Goal: Task Accomplishment & Management: Complete application form

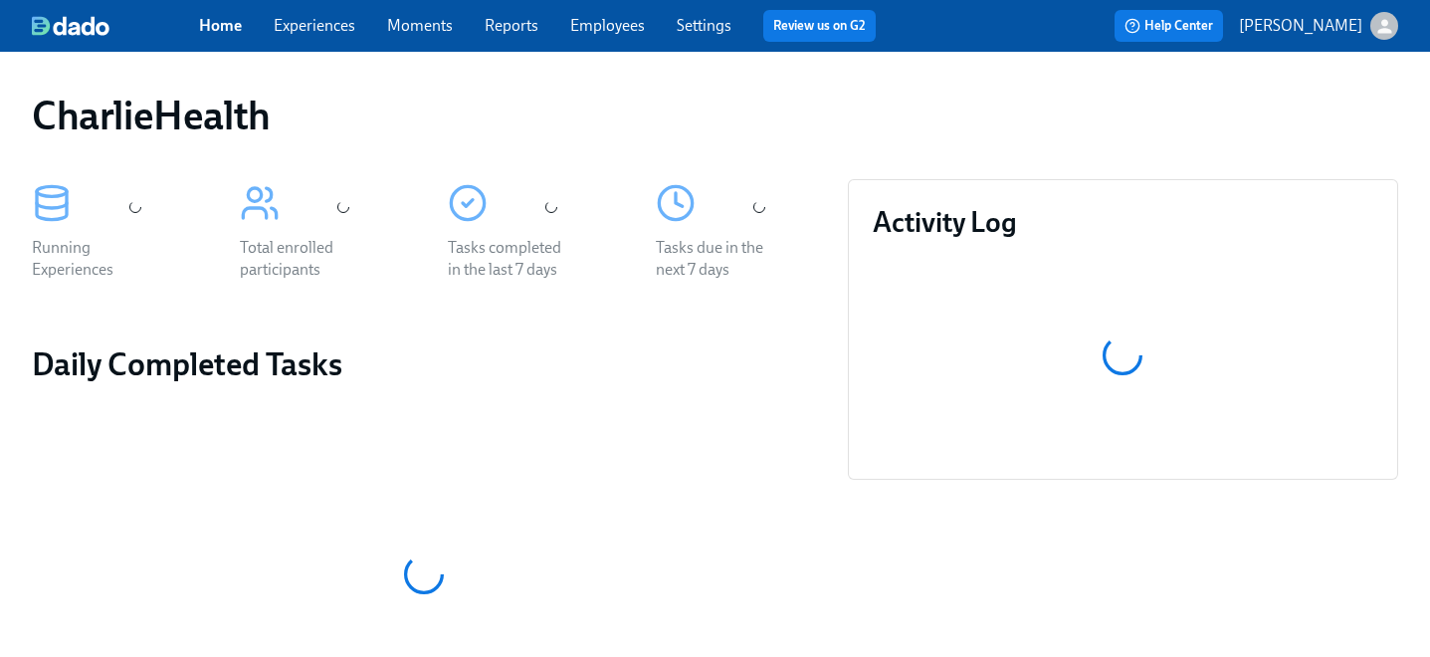
click at [598, 27] on link "Employees" at bounding box center [607, 25] width 75 height 19
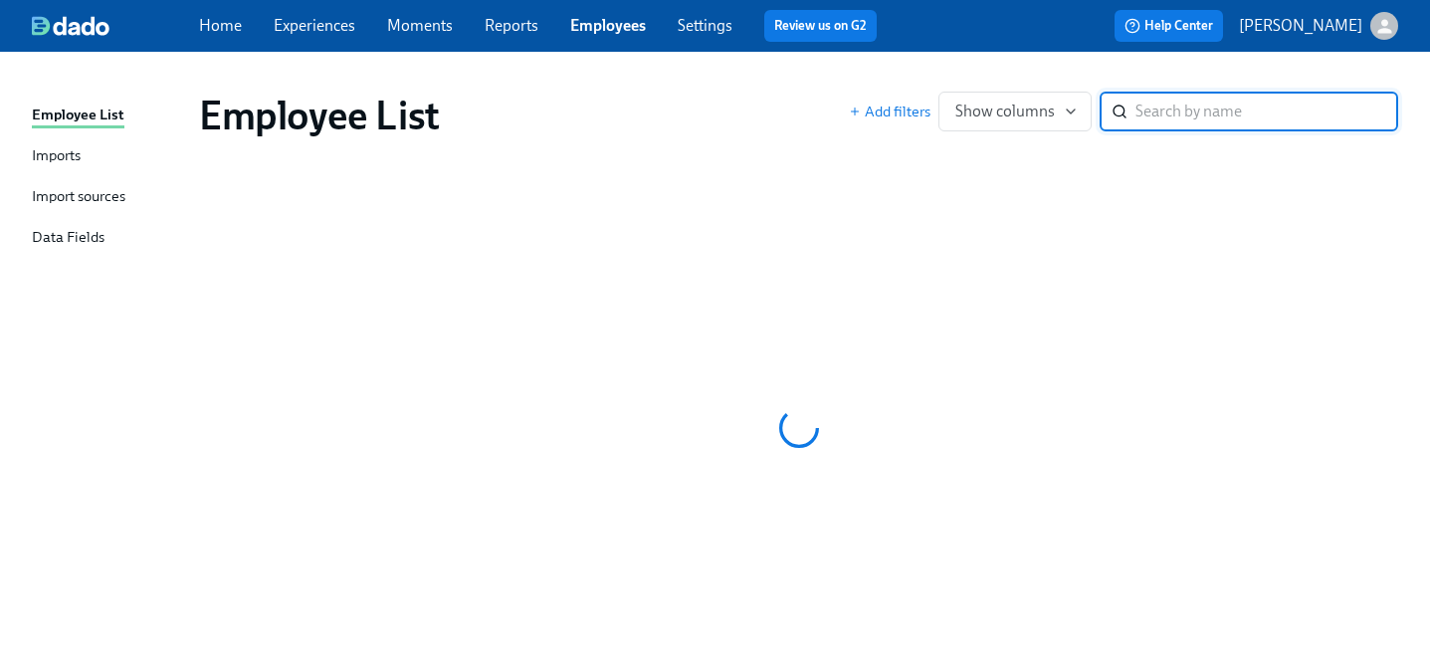
click at [1143, 105] on input "search" at bounding box center [1267, 112] width 263 height 40
click at [1235, 118] on input "[PERSON_NAME]" at bounding box center [1267, 112] width 263 height 40
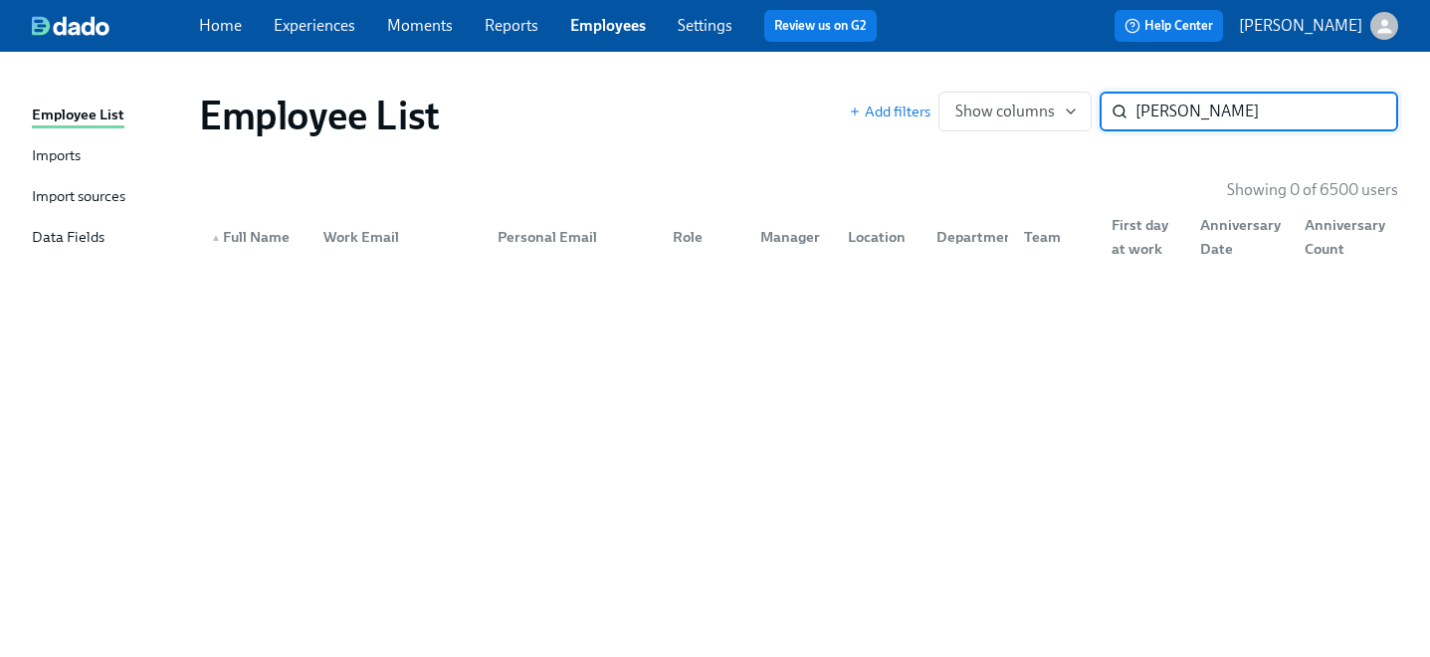
type input "[PERSON_NAME]"
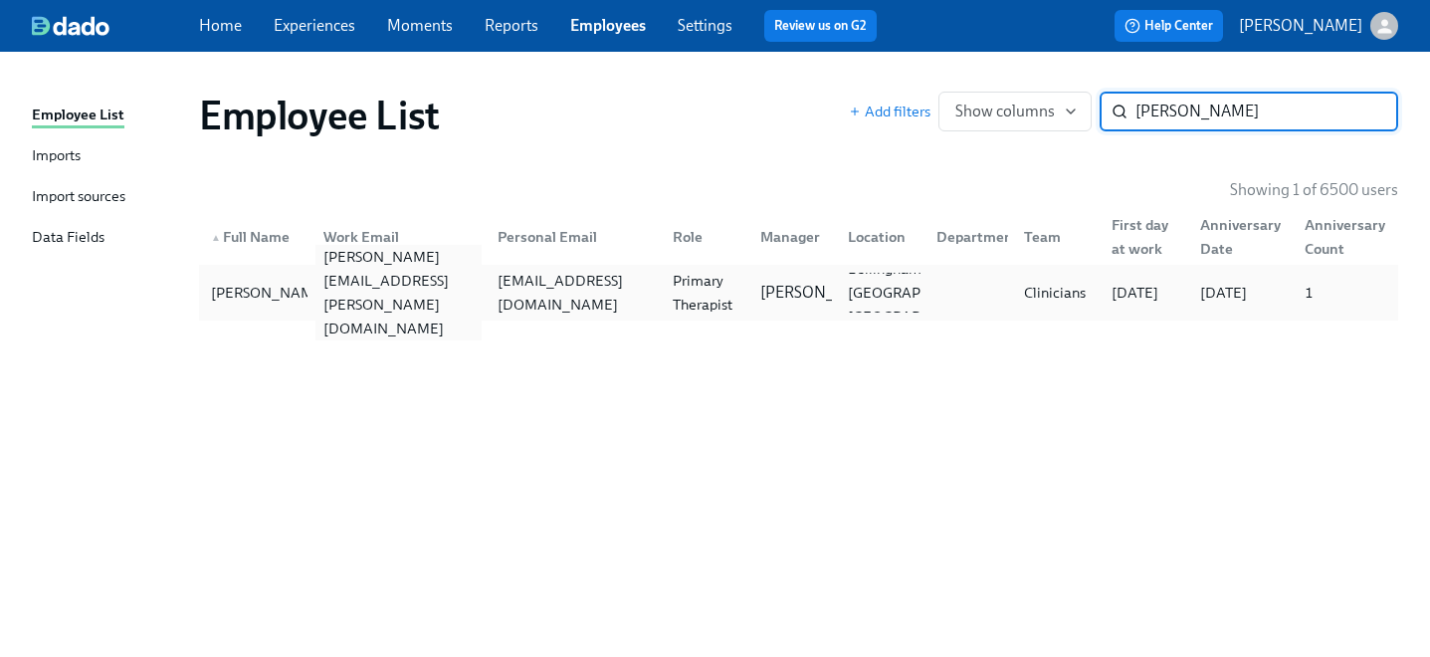
click at [460, 300] on div "[PERSON_NAME][EMAIL_ADDRESS][PERSON_NAME][DOMAIN_NAME]" at bounding box center [399, 293] width 167 height 96
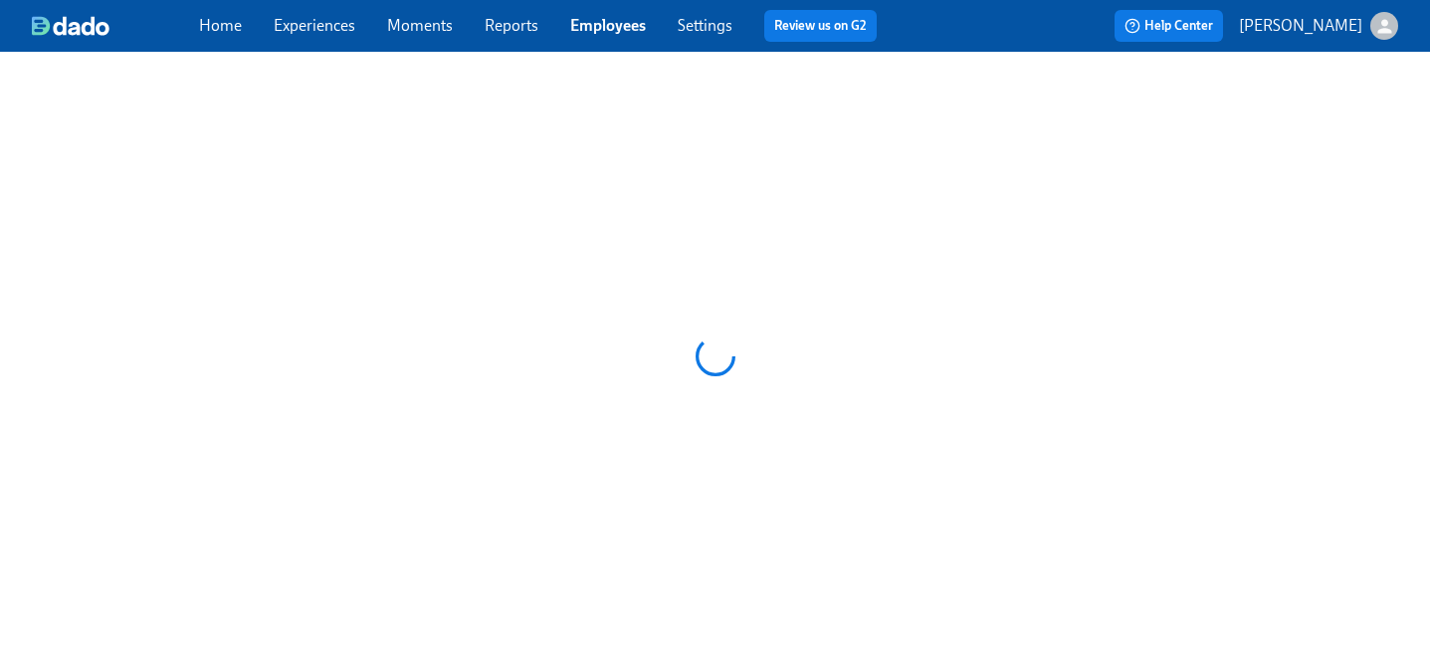
click at [460, 300] on div at bounding box center [715, 356] width 1430 height 609
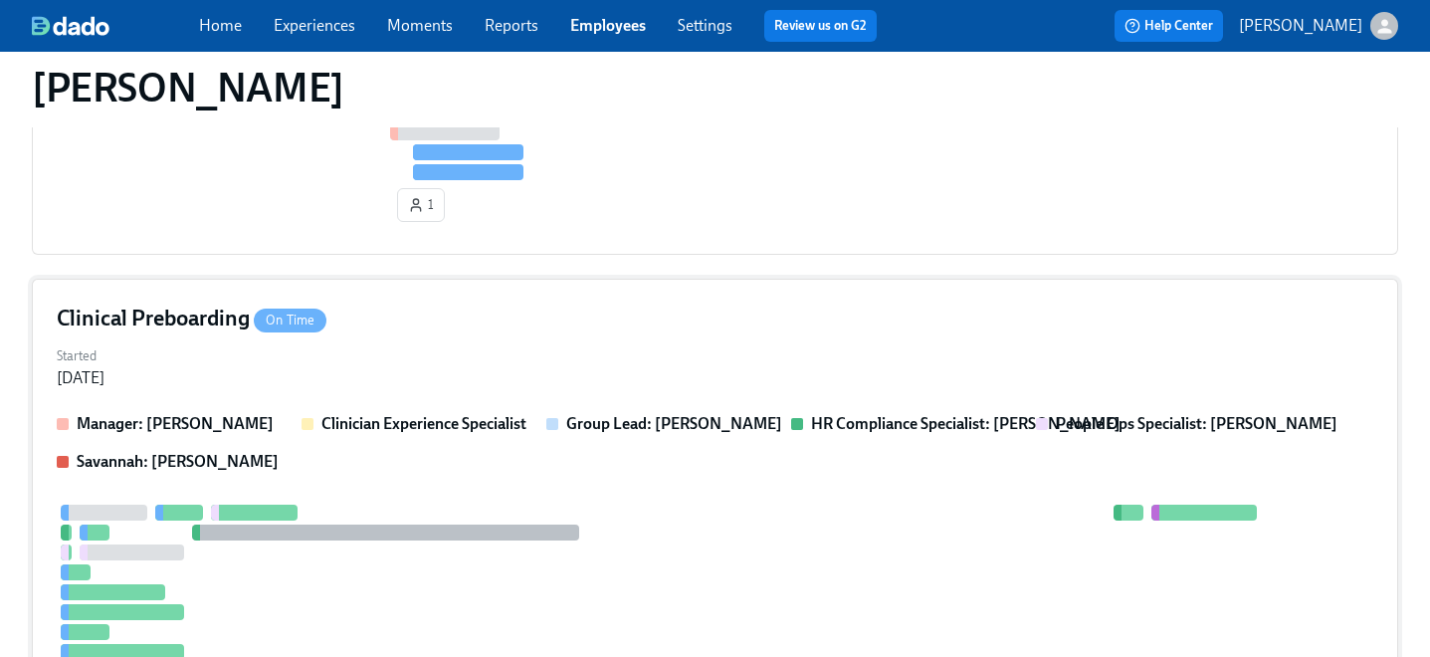
scroll to position [586, 0]
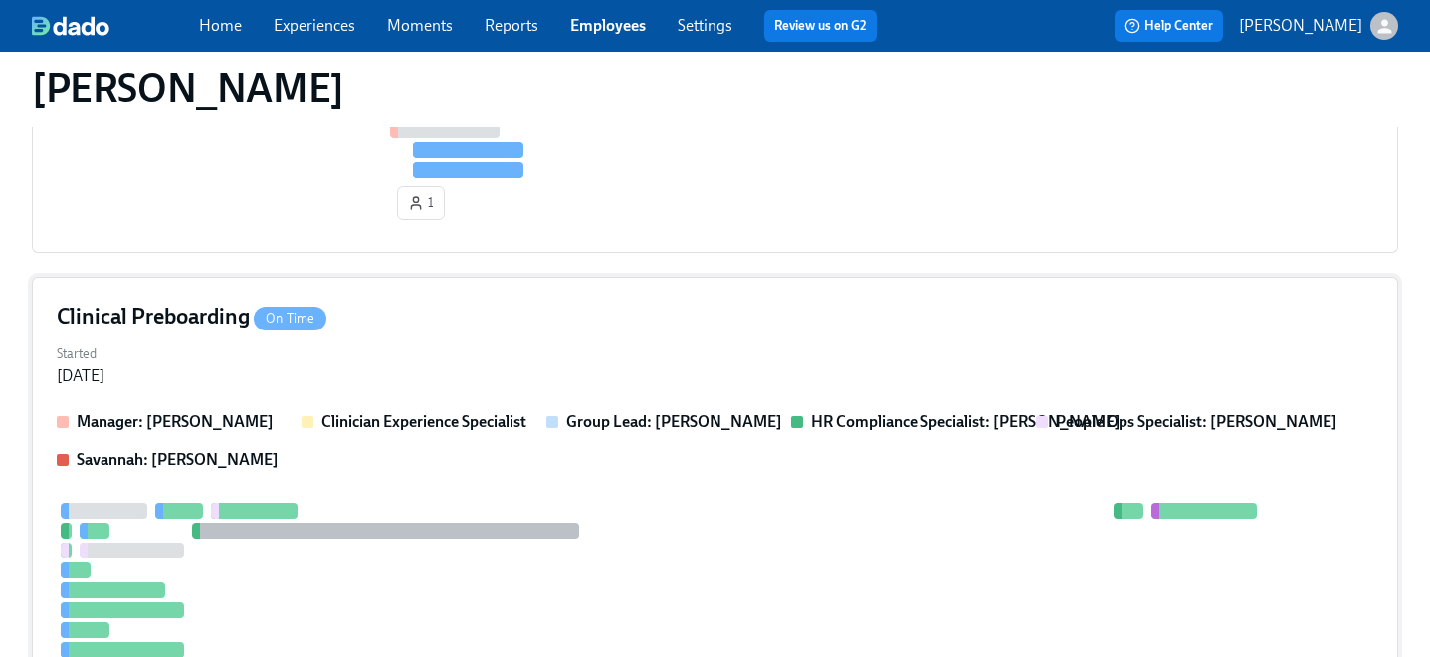
click at [362, 327] on div "Clinical Preboarding On Time" at bounding box center [715, 317] width 1317 height 30
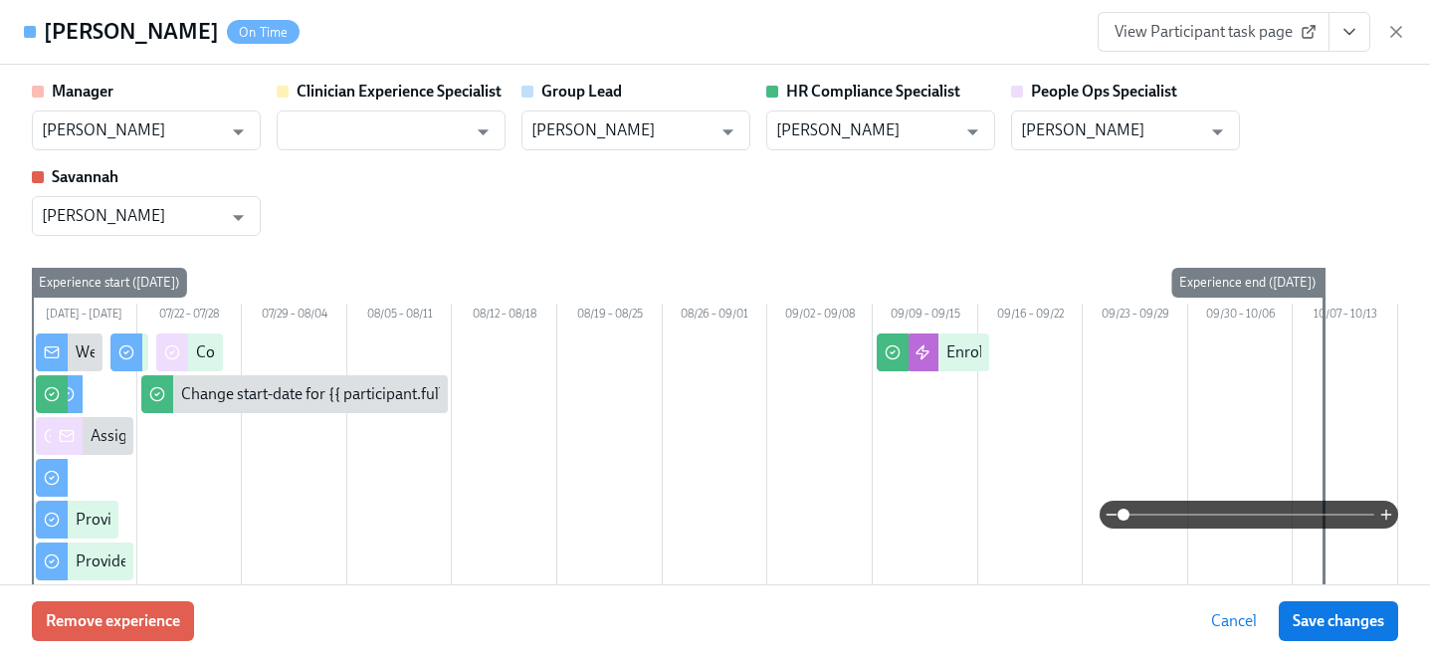
click at [1211, 34] on span "View Participant task page" at bounding box center [1214, 32] width 198 height 20
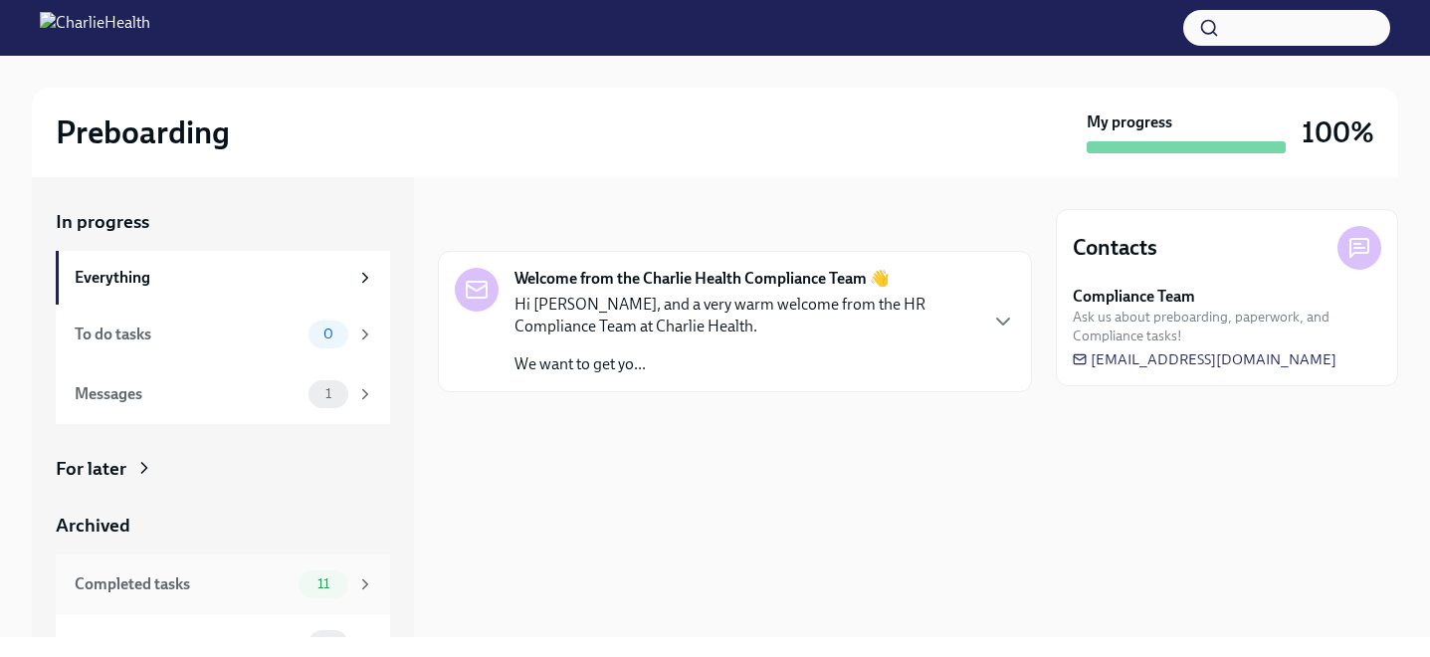
click at [274, 595] on div "Completed tasks 11" at bounding box center [225, 584] width 300 height 28
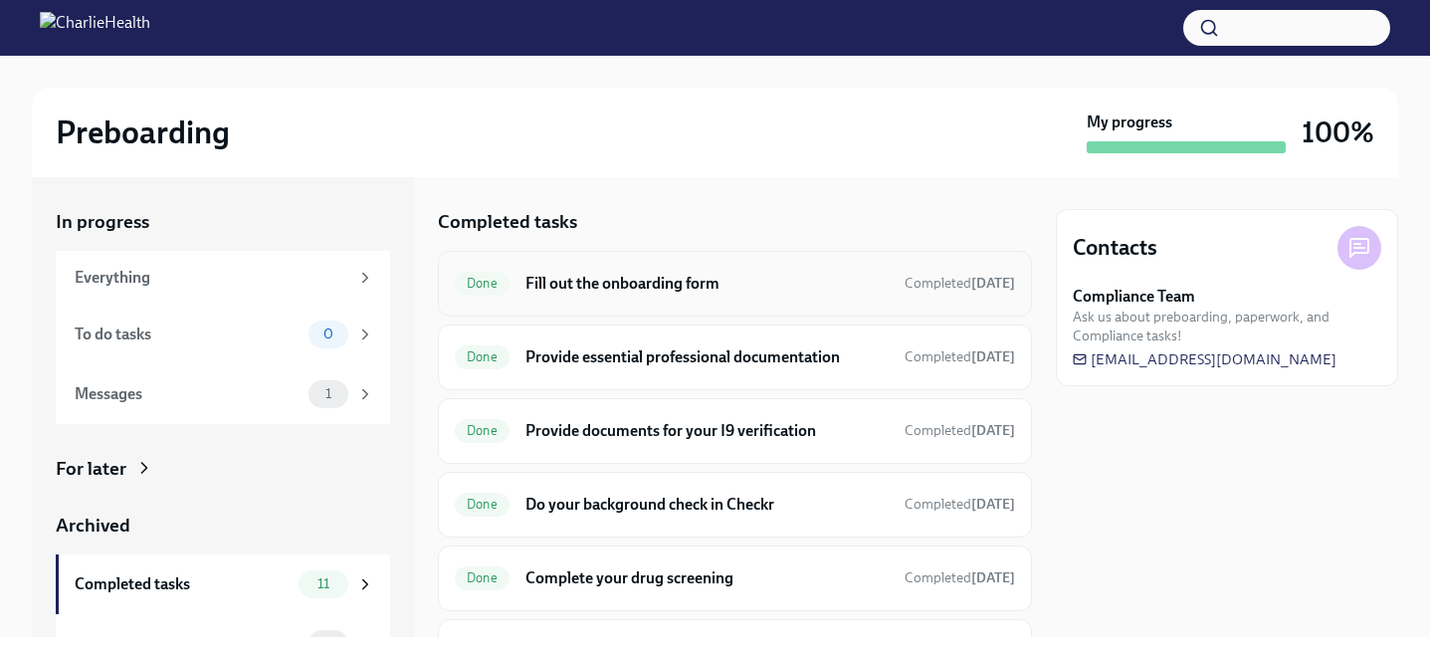
click at [615, 293] on h6 "Fill out the onboarding form" at bounding box center [707, 284] width 363 height 22
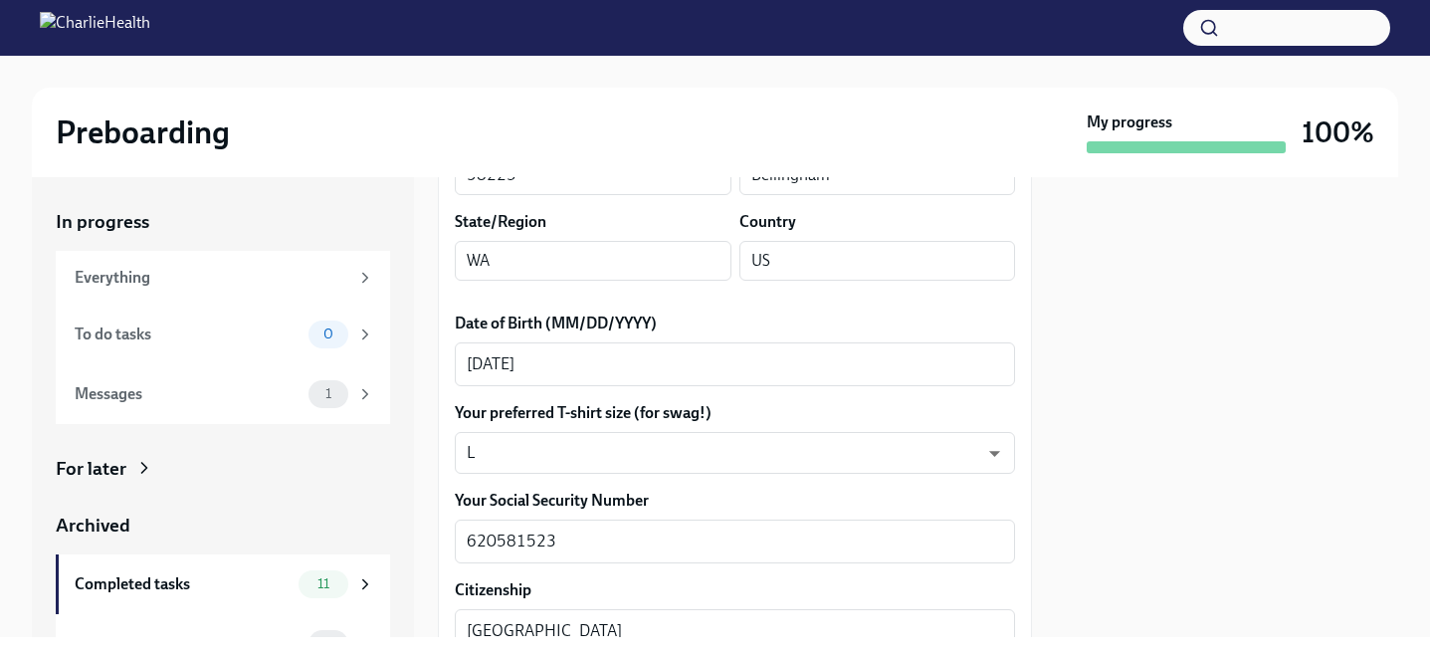
scroll to position [853, 0]
drag, startPoint x: 449, startPoint y: 428, endPoint x: 685, endPoint y: 434, distance: 236.0
click at [685, 434] on div "We need some info from you to start setting you up in payroll and other systems…" at bounding box center [735, 576] width 594 height 2268
